Goal: Check status: Check status

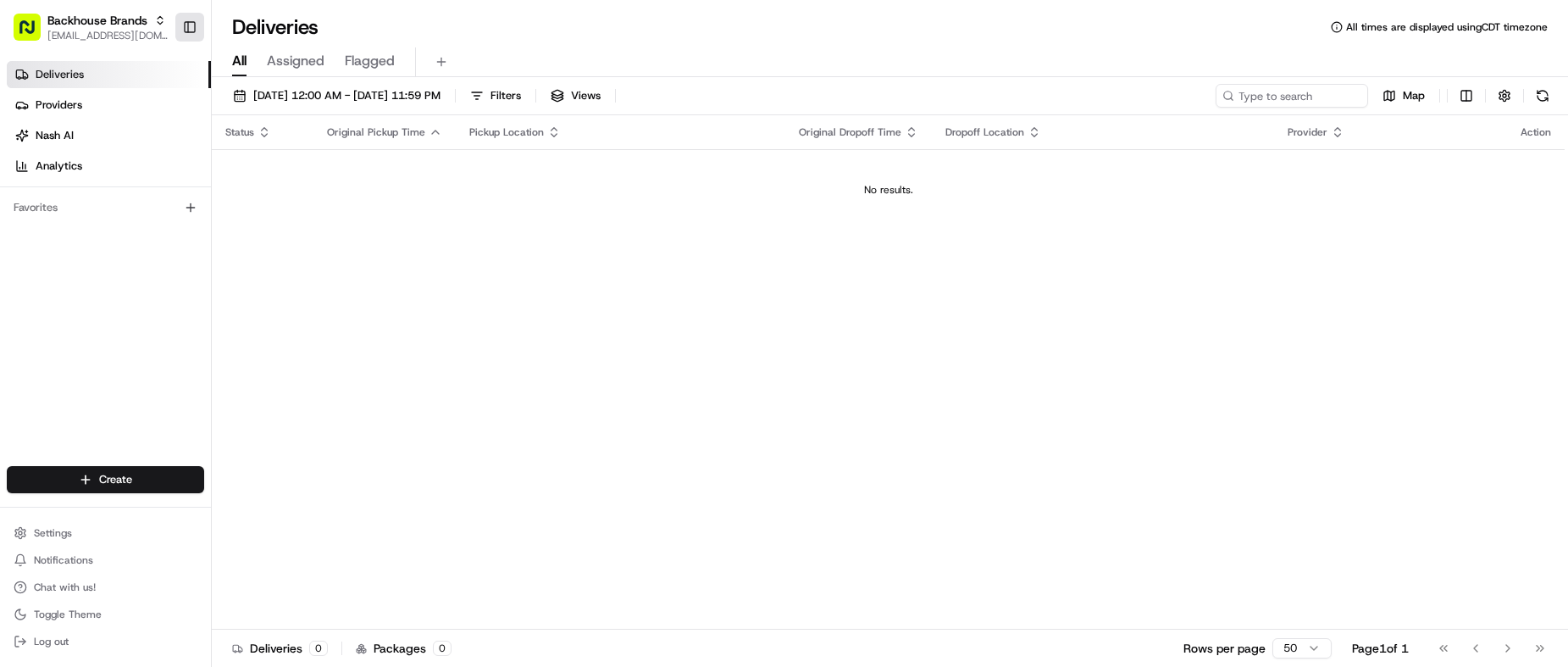
click at [196, 28] on button "Toggle Sidebar" at bounding box center [189, 27] width 29 height 29
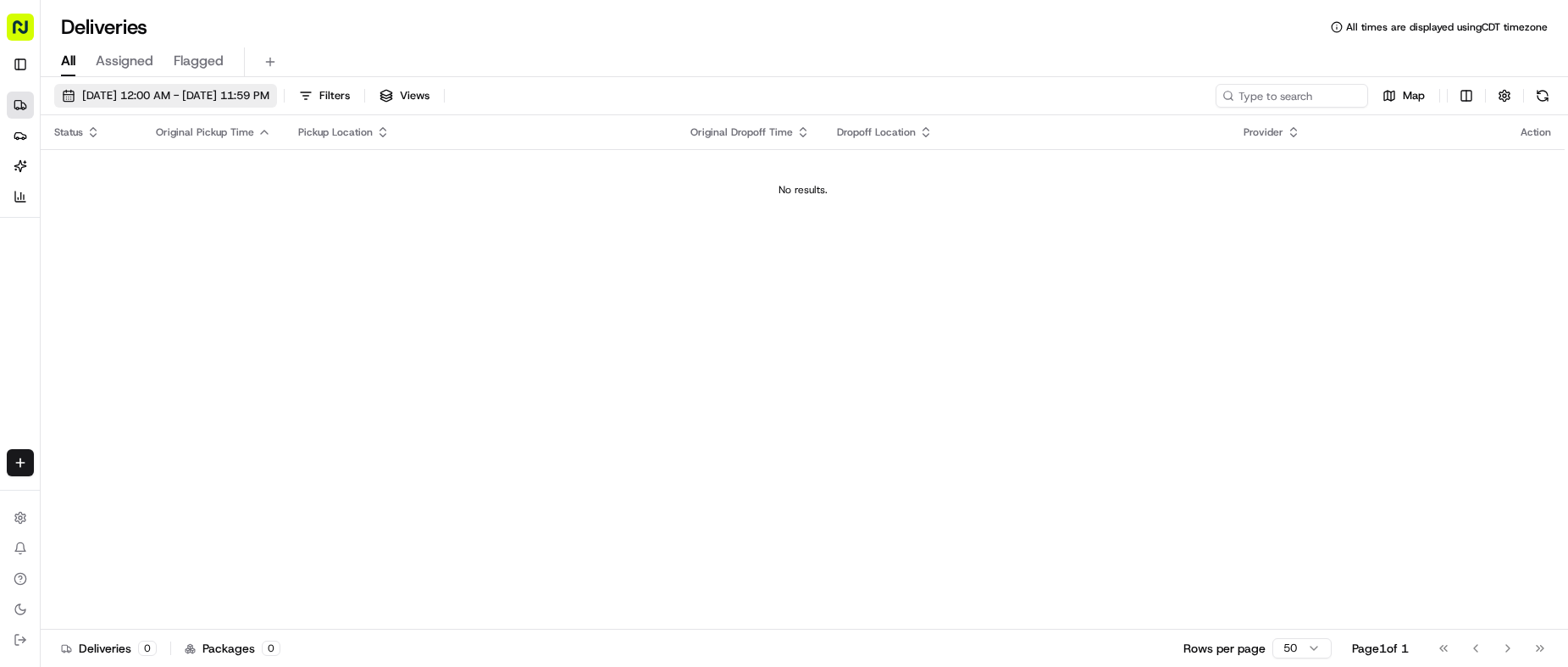
click at [244, 90] on span "[DATE] 12:00 AM - [DATE] 11:59 PM" at bounding box center [176, 95] width 188 height 15
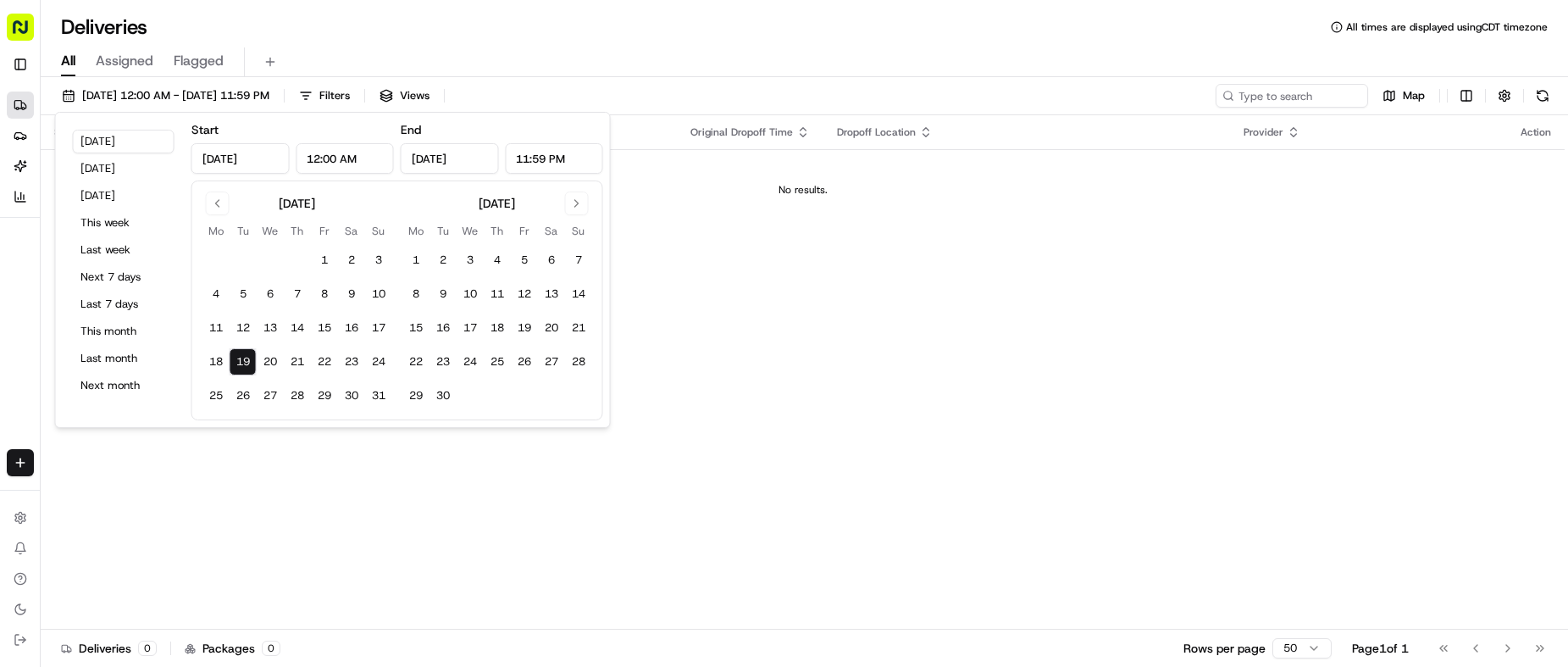
drag, startPoint x: 245, startPoint y: 363, endPoint x: 427, endPoint y: 158, distance: 274.1
click at [247, 362] on button "19" at bounding box center [243, 362] width 27 height 27
click at [572, 32] on div "Deliveries All times are displayed using CDT timezone" at bounding box center [804, 27] width 1527 height 27
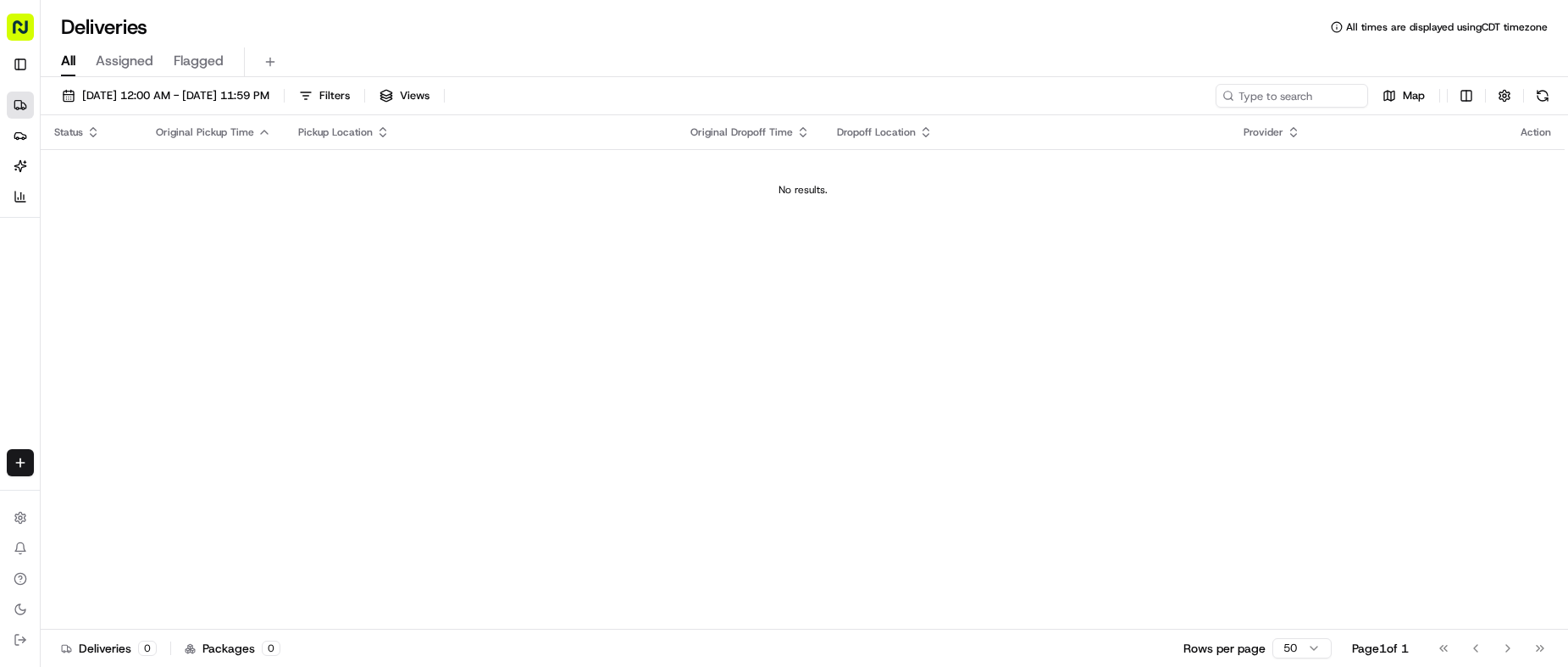
click at [810, 352] on div "Status Original Pickup Time Pickup Location Original Dropoff Time Dropoff Locat…" at bounding box center [802, 372] width 1524 height 514
click at [848, 67] on div "All Assigned Flagged" at bounding box center [804, 62] width 1527 height 30
click at [750, 352] on div "Status Original Pickup Time Pickup Location Original Dropoff Time Dropoff Locat…" at bounding box center [802, 372] width 1524 height 514
click at [1312, 663] on div "Deliveries 0 Packages 0 Rows per page 50 Page 1 of 1 Go to first page Go to pre…" at bounding box center [804, 647] width 1527 height 38
click at [1302, 653] on html "Backhouse Brands [EMAIL_ADDRESS][DOMAIN_NAME] Toggle Sidebar Deliveries Provide…" at bounding box center [784, 334] width 1568 height 667
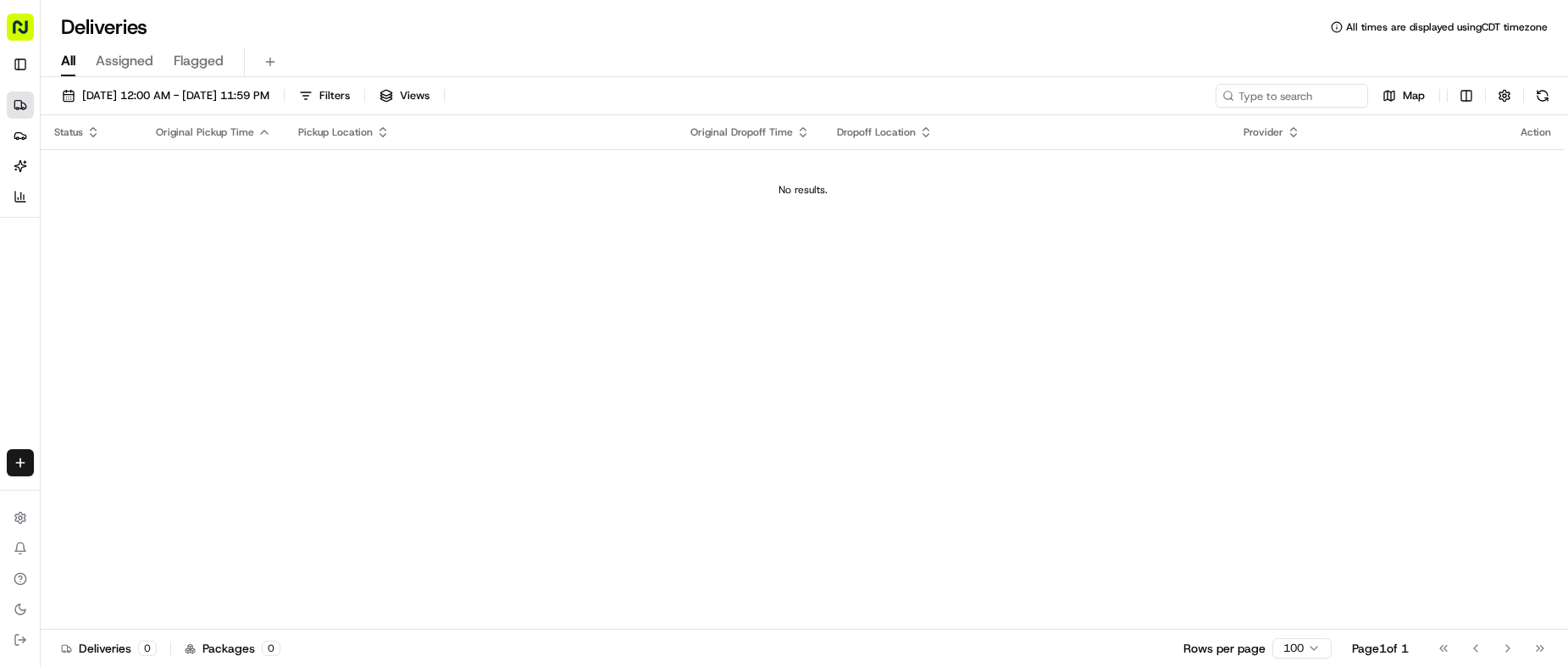
click at [711, 295] on div "Status Original Pickup Time Pickup Location Original Dropoff Time Dropoff Locat…" at bounding box center [802, 372] width 1524 height 514
drag, startPoint x: 560, startPoint y: 401, endPoint x: 566, endPoint y: 395, distance: 8.5
click at [564, 397] on div "Status Original Pickup Time Pickup Location Original Dropoff Time Dropoff Locat…" at bounding box center [802, 371] width 1524 height 512
click at [855, 277] on div "Status Original Pickup Time Pickup Location Original Dropoff Time Dropoff Locat…" at bounding box center [802, 371] width 1524 height 512
click at [857, 277] on div "Status Original Pickup Time Pickup Location Original Dropoff Time Dropoff Locat…" at bounding box center [802, 371] width 1524 height 512
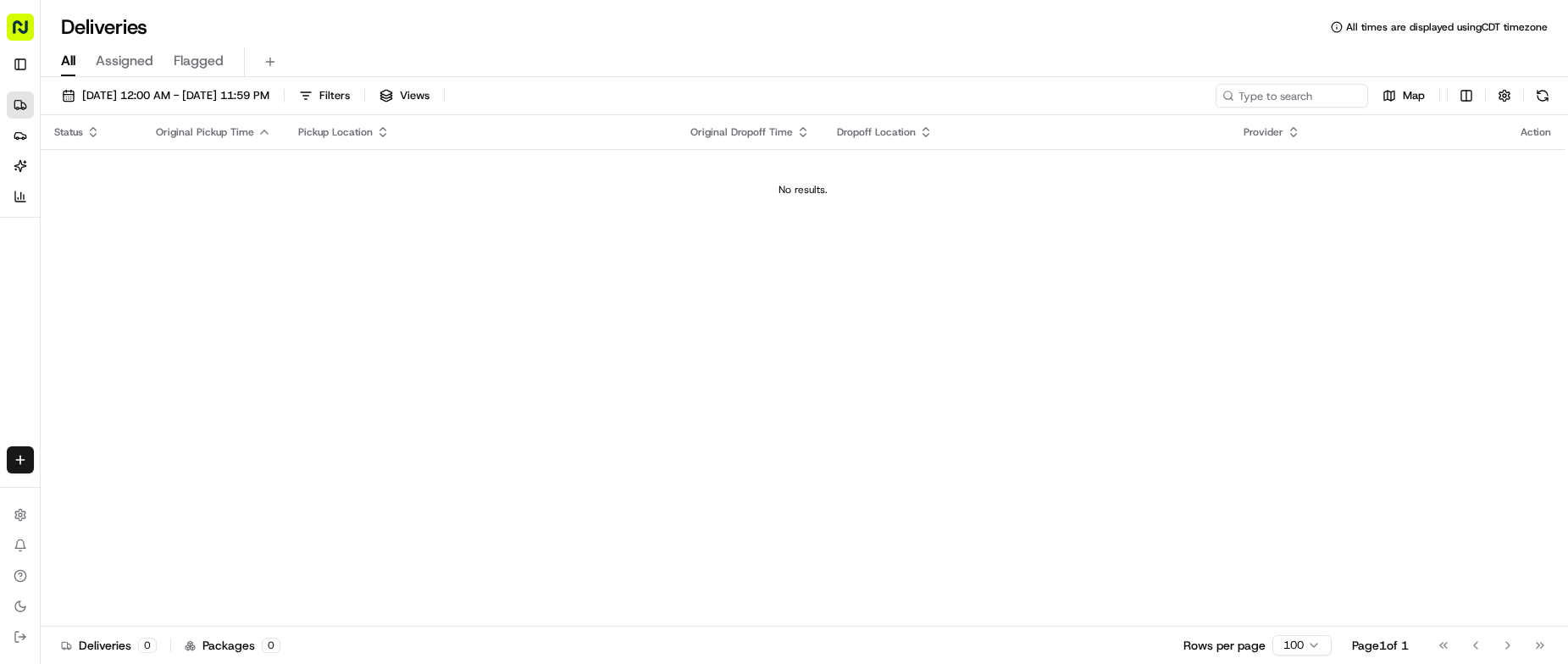
drag, startPoint x: 721, startPoint y: 73, endPoint x: 725, endPoint y: 3, distance: 70.1
click at [725, 58] on div "All Assigned Flagged" at bounding box center [804, 62] width 1527 height 30
click at [816, 48] on div "All Assigned Flagged" at bounding box center [804, 62] width 1527 height 30
click at [814, 48] on div "All Assigned Flagged" at bounding box center [804, 62] width 1527 height 30
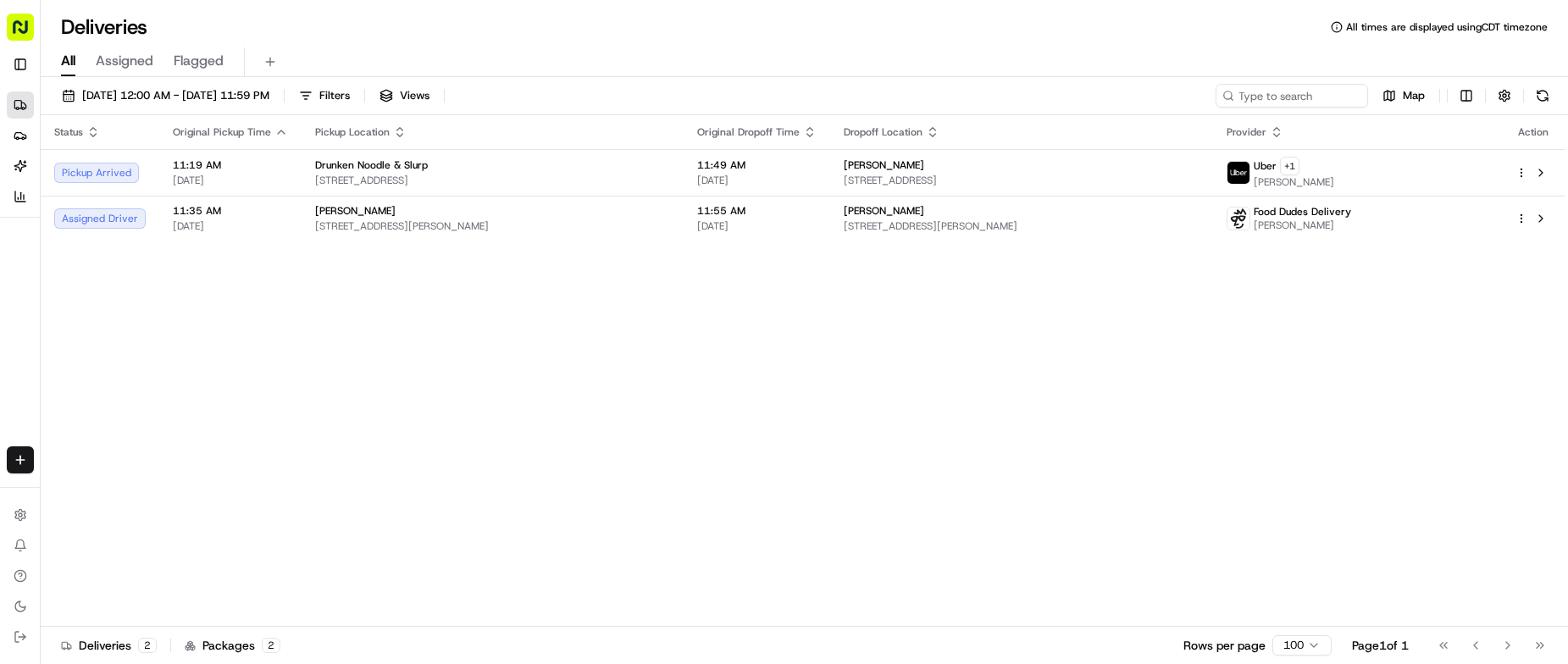
click at [538, 381] on div "Status Original Pickup Time Pickup Location Original Dropoff Time Dropoff Locat…" at bounding box center [802, 370] width 1524 height 512
click at [692, 87] on div "[DATE] 12:00 AM - [DATE] 11:59 PM Filters Views Map" at bounding box center [804, 100] width 1527 height 32
click at [589, 471] on div "Status Original Pickup Time Pickup Location Original Dropoff Time Dropoff Locat…" at bounding box center [802, 370] width 1524 height 512
drag, startPoint x: 589, startPoint y: 471, endPoint x: 819, endPoint y: 384, distance: 245.9
click at [589, 468] on div "Status Original Pickup Time Pickup Location Original Dropoff Time Dropoff Locat…" at bounding box center [802, 370] width 1524 height 512
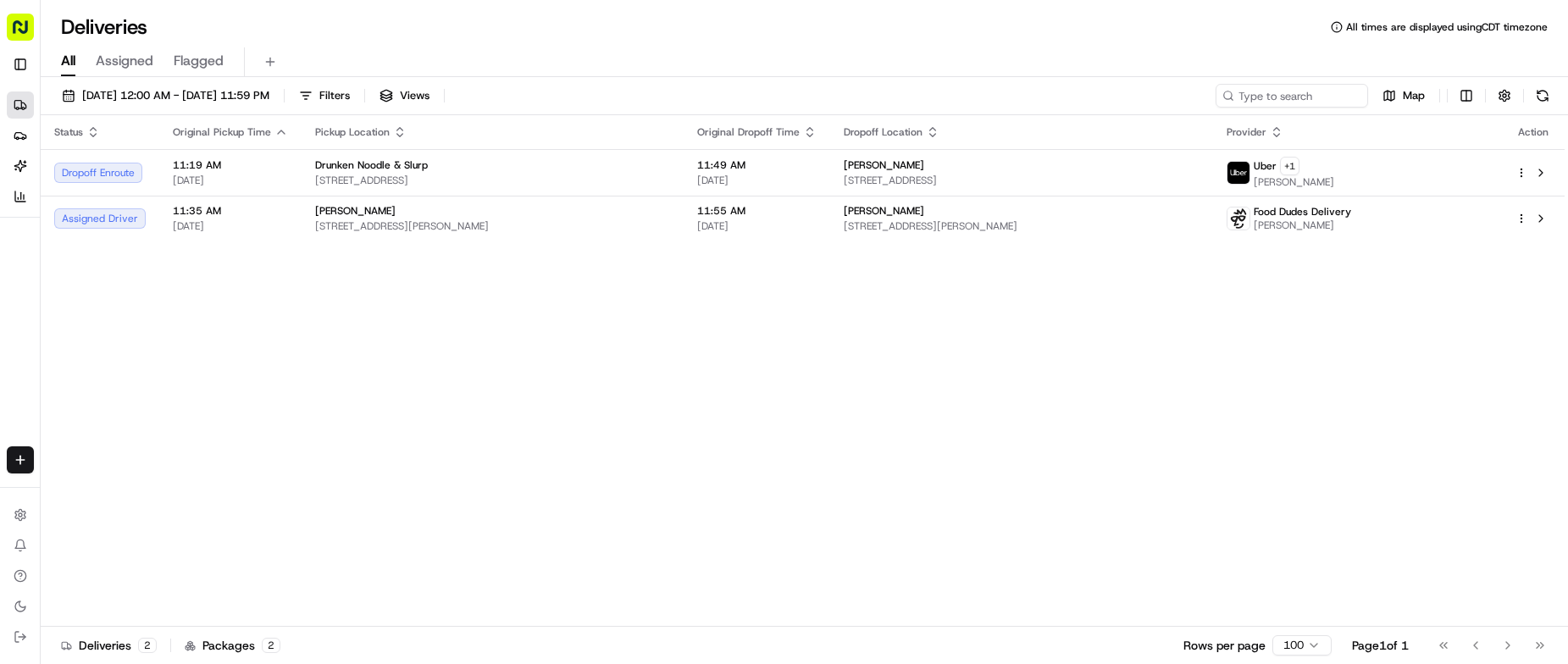
click at [827, 383] on div "Status Original Pickup Time Pickup Location Original Dropoff Time Dropoff Locat…" at bounding box center [802, 370] width 1524 height 512
drag, startPoint x: 573, startPoint y: 407, endPoint x: 793, endPoint y: 374, distance: 222.5
click at [573, 407] on div "Status Original Pickup Time Pickup Location Original Dropoff Time Dropoff Locat…" at bounding box center [802, 370] width 1524 height 512
click at [654, 415] on div "Status Original Pickup Time Pickup Location Original Dropoff Time Dropoff Locat…" at bounding box center [802, 370] width 1524 height 512
